Goal: Navigation & Orientation: Find specific page/section

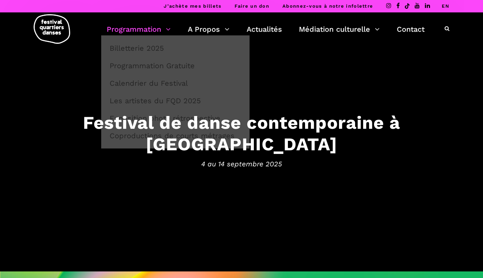
click at [129, 33] on link "Programmation" at bounding box center [139, 29] width 64 height 12
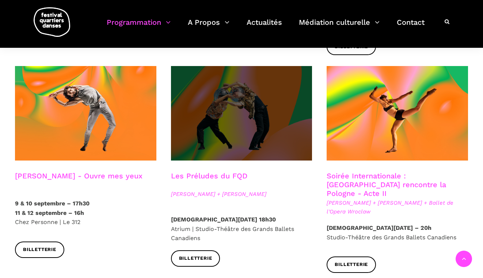
scroll to position [589, 0]
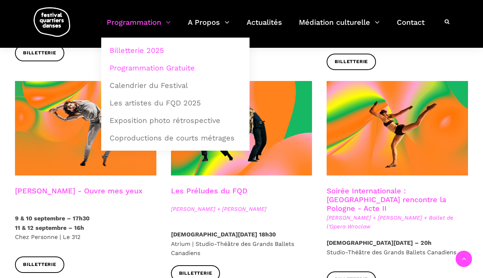
click at [137, 70] on link "Programmation Gratuite" at bounding box center [175, 68] width 140 height 17
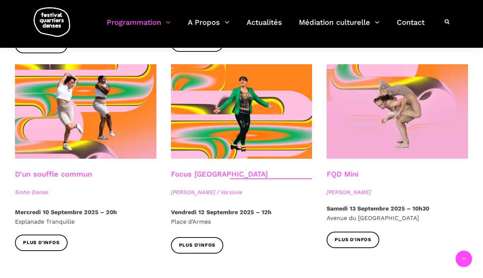
scroll to position [794, 0]
